Goal: Task Accomplishment & Management: Complete application form

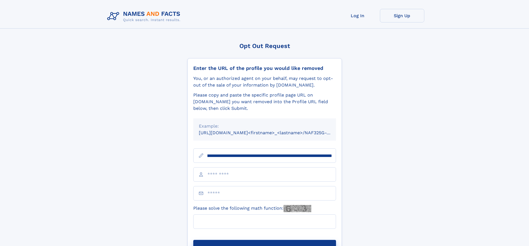
scroll to position [0, 69]
type input "**********"
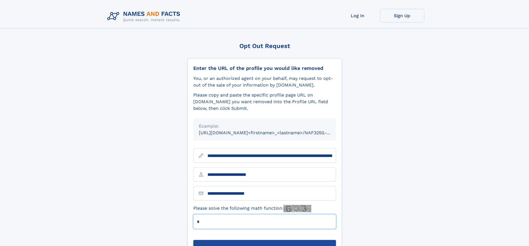
type input "*"
click at [265, 240] on button "Submit Opt Out Request" at bounding box center [264, 249] width 143 height 18
